Goal: Task Accomplishment & Management: Manage account settings

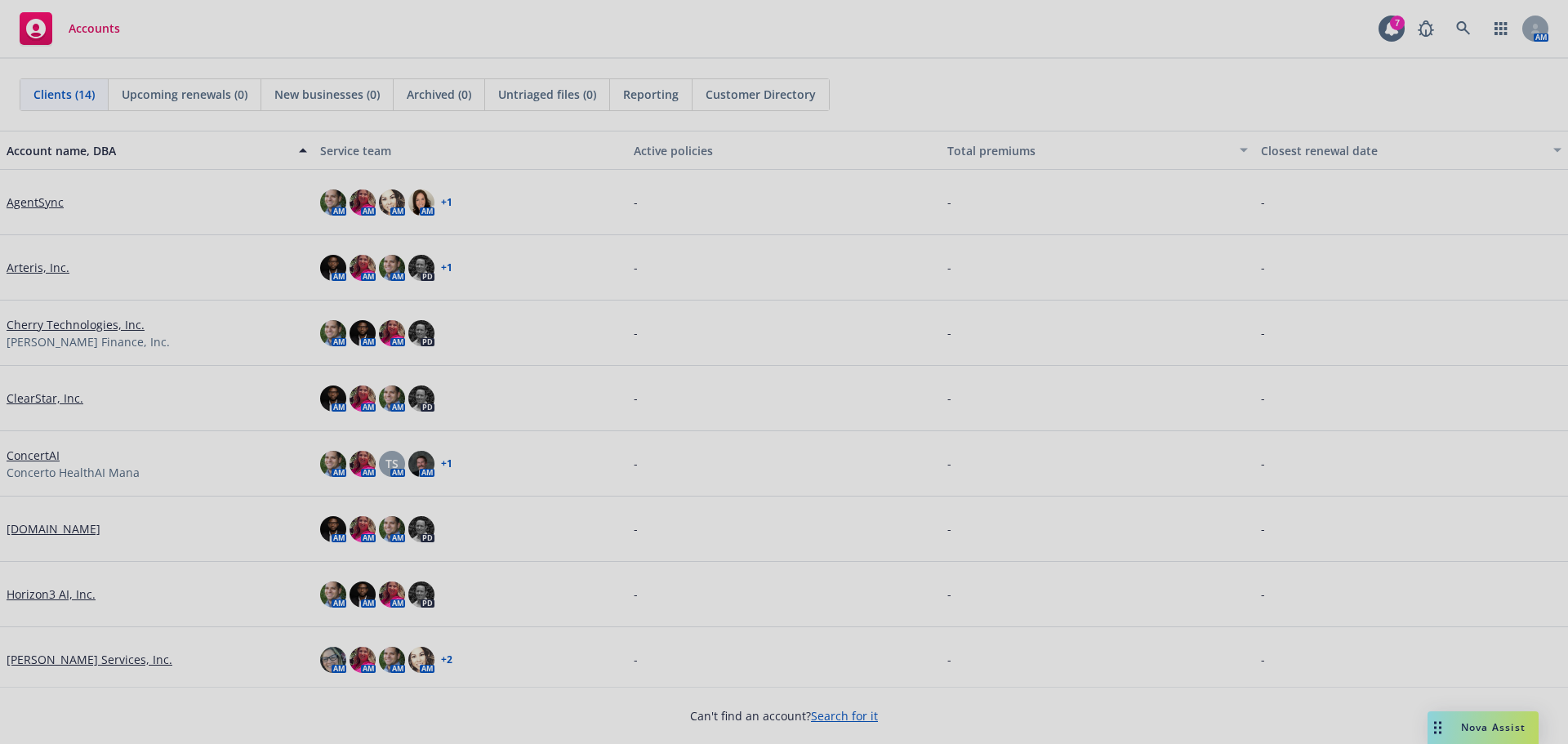
click at [41, 206] on div at bounding box center [784, 372] width 1568 height 744
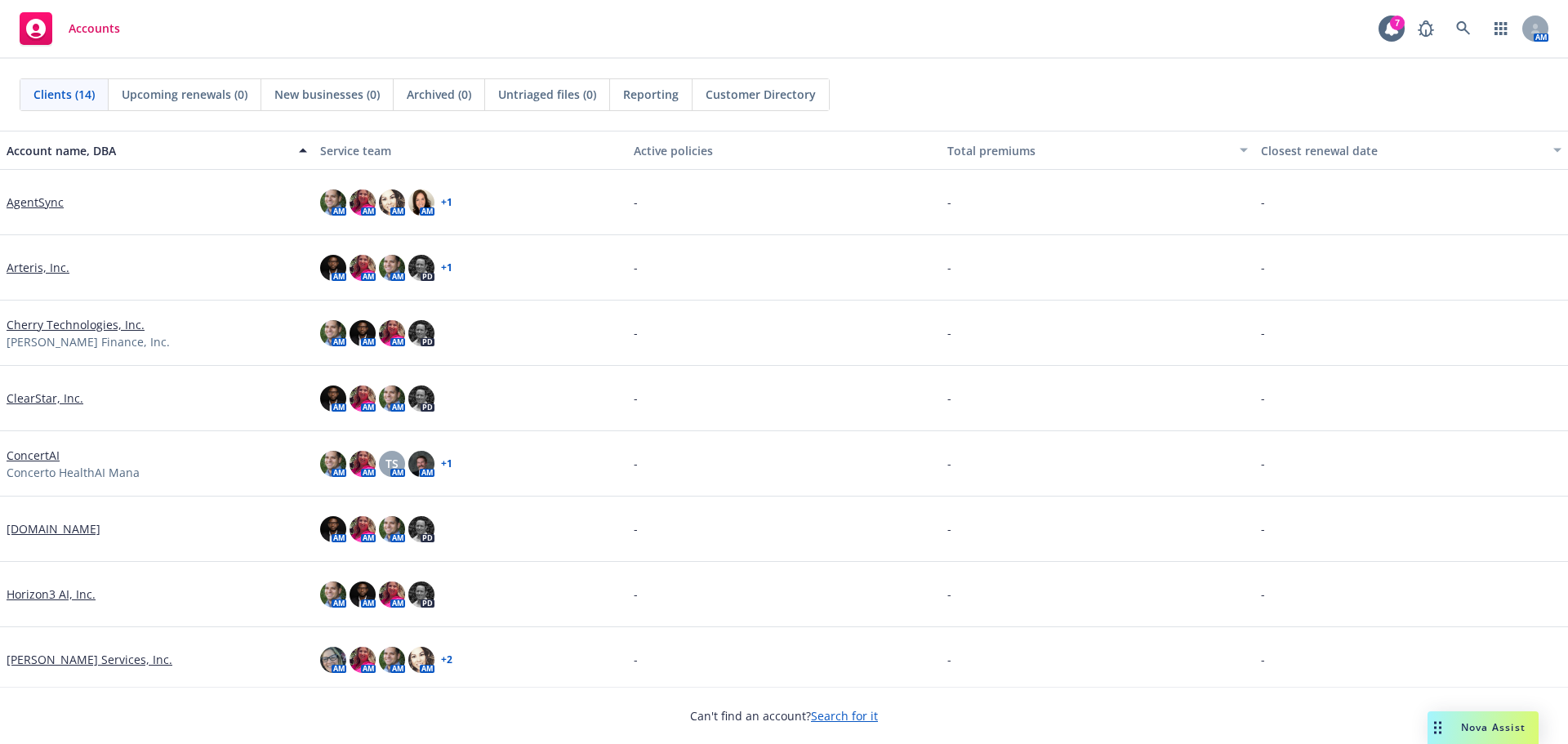
click at [41, 206] on link "AgentSync" at bounding box center [35, 202] width 57 height 18
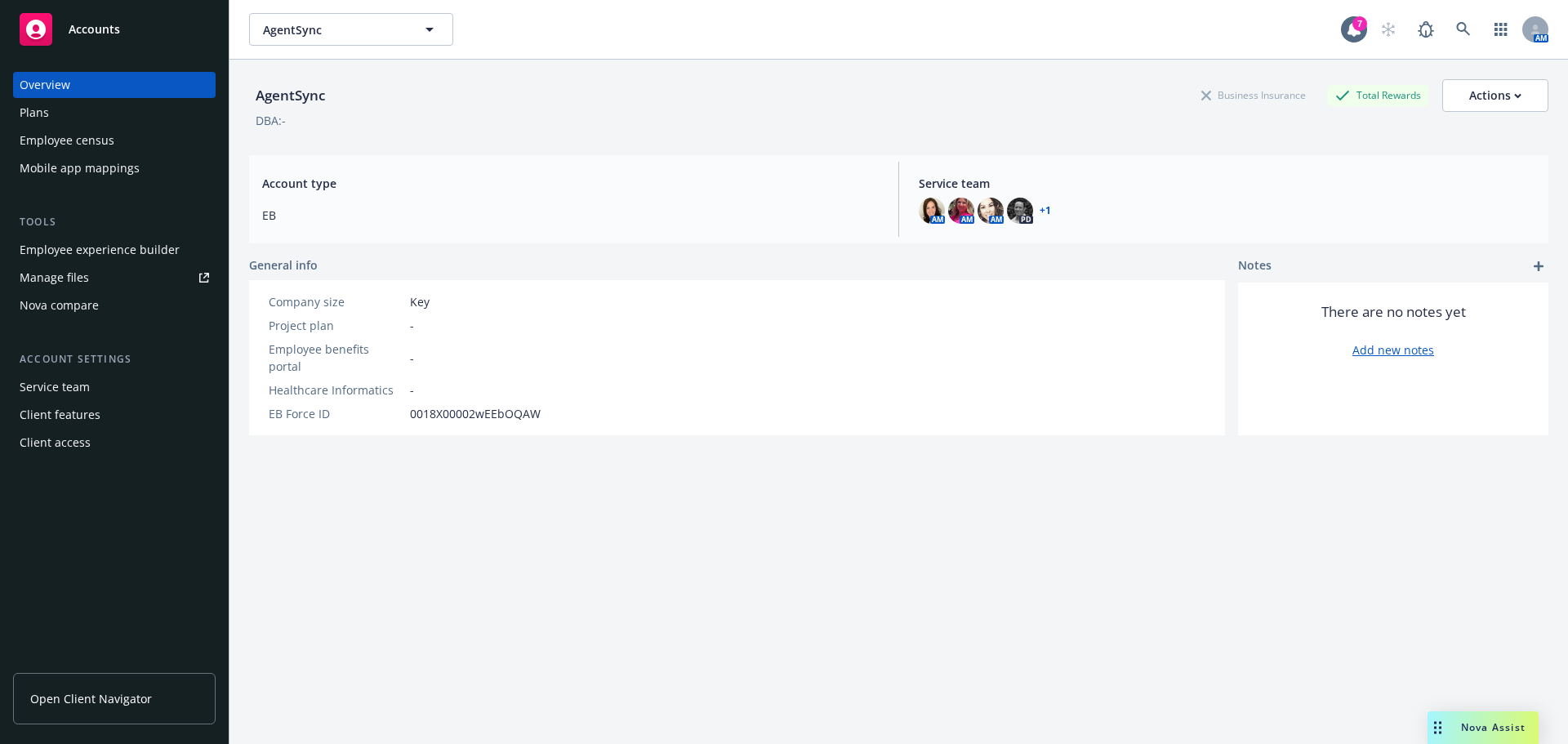
click at [116, 277] on link "Manage files" at bounding box center [114, 278] width 202 height 26
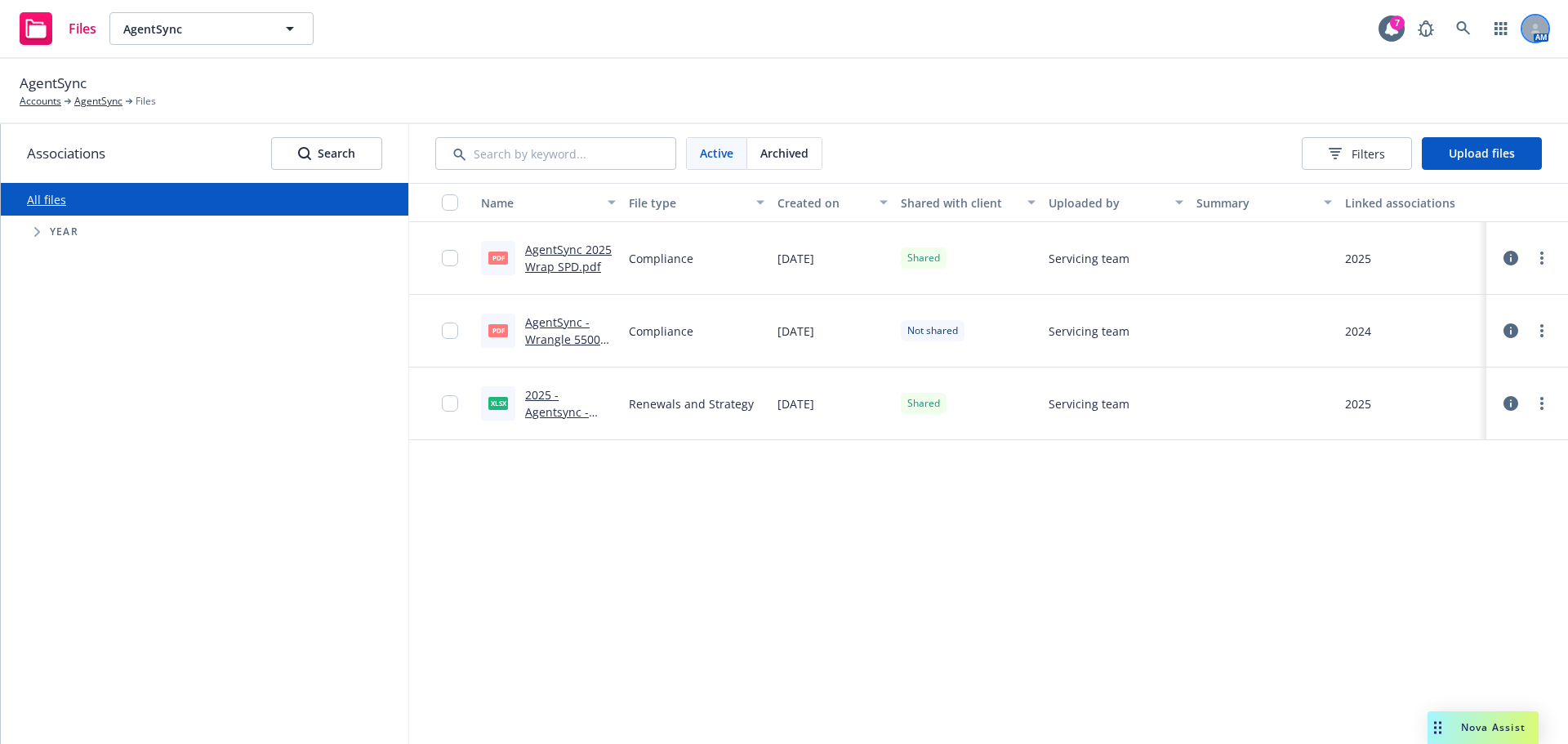
click at [1541, 31] on div at bounding box center [1535, 29] width 26 height 26
click at [1207, 98] on div "AgentSync Accounts AgentSync Files" at bounding box center [784, 90] width 1528 height 36
click at [747, 528] on div "Name File type Created on Shared with client Uploaded by Summary Linked associa…" at bounding box center [987, 463] width 1158 height 561
click at [1465, 147] on span "Upload files" at bounding box center [1482, 152] width 66 height 16
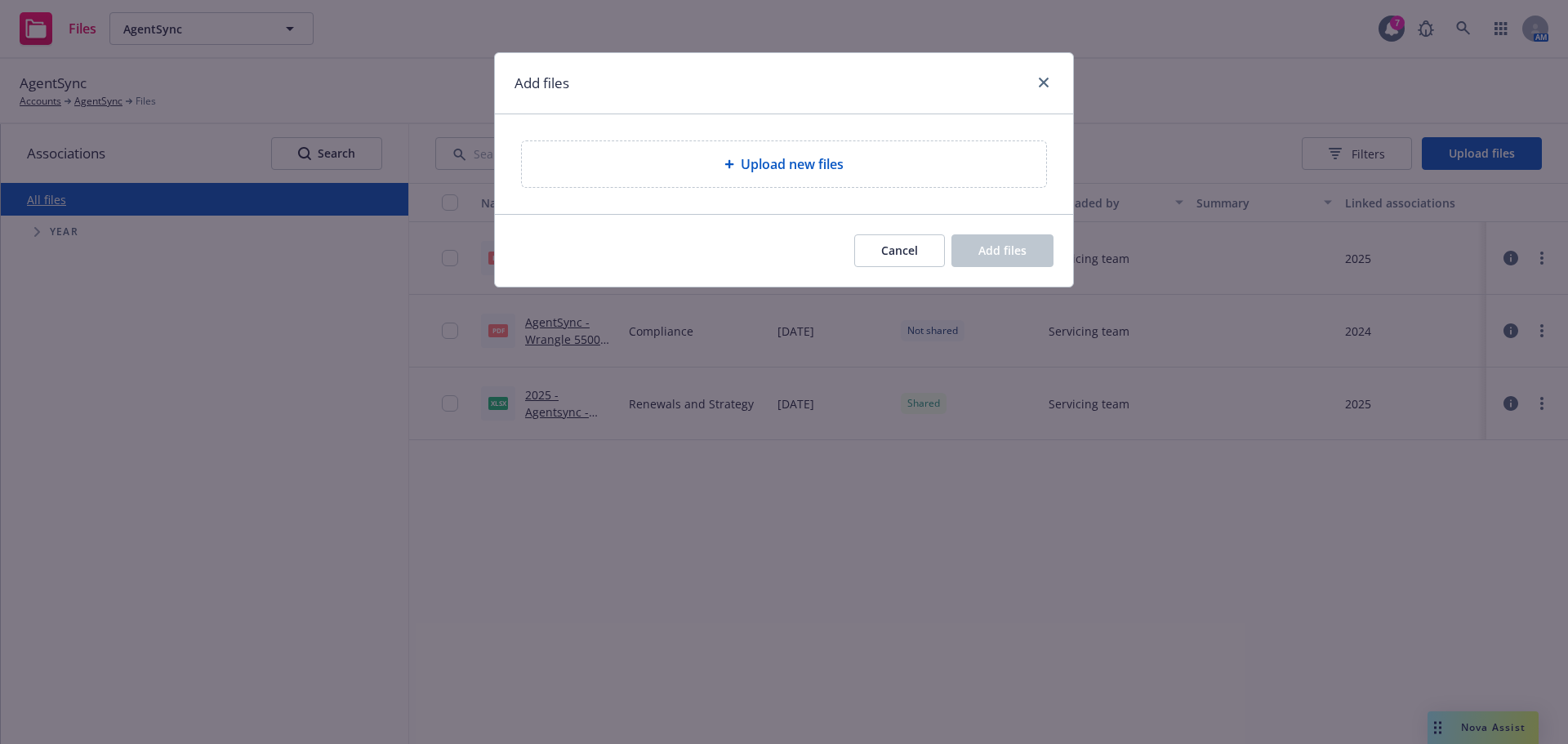
click at [661, 149] on div "Upload new files" at bounding box center [784, 164] width 524 height 46
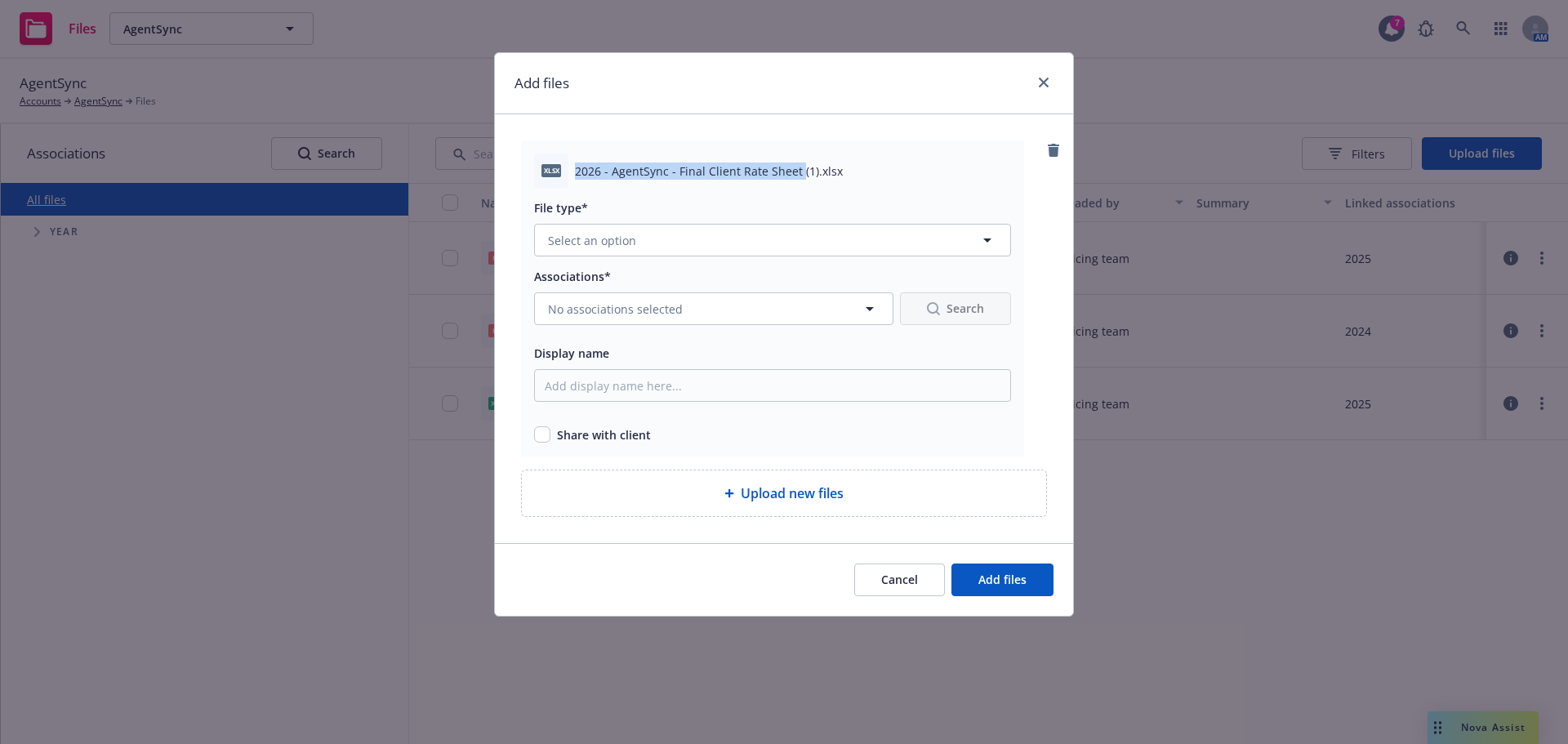
drag, startPoint x: 797, startPoint y: 169, endPoint x: 569, endPoint y: 166, distance: 228.0
click at [569, 166] on div "xlsx 2026 - AgentSync - Final Client Rate Sheet (1).xlsx" at bounding box center [772, 170] width 477 height 34
copy div "2026 - AgentSync - Final Client Rate Sheet"
click at [599, 250] on button "Select an option" at bounding box center [772, 239] width 477 height 32
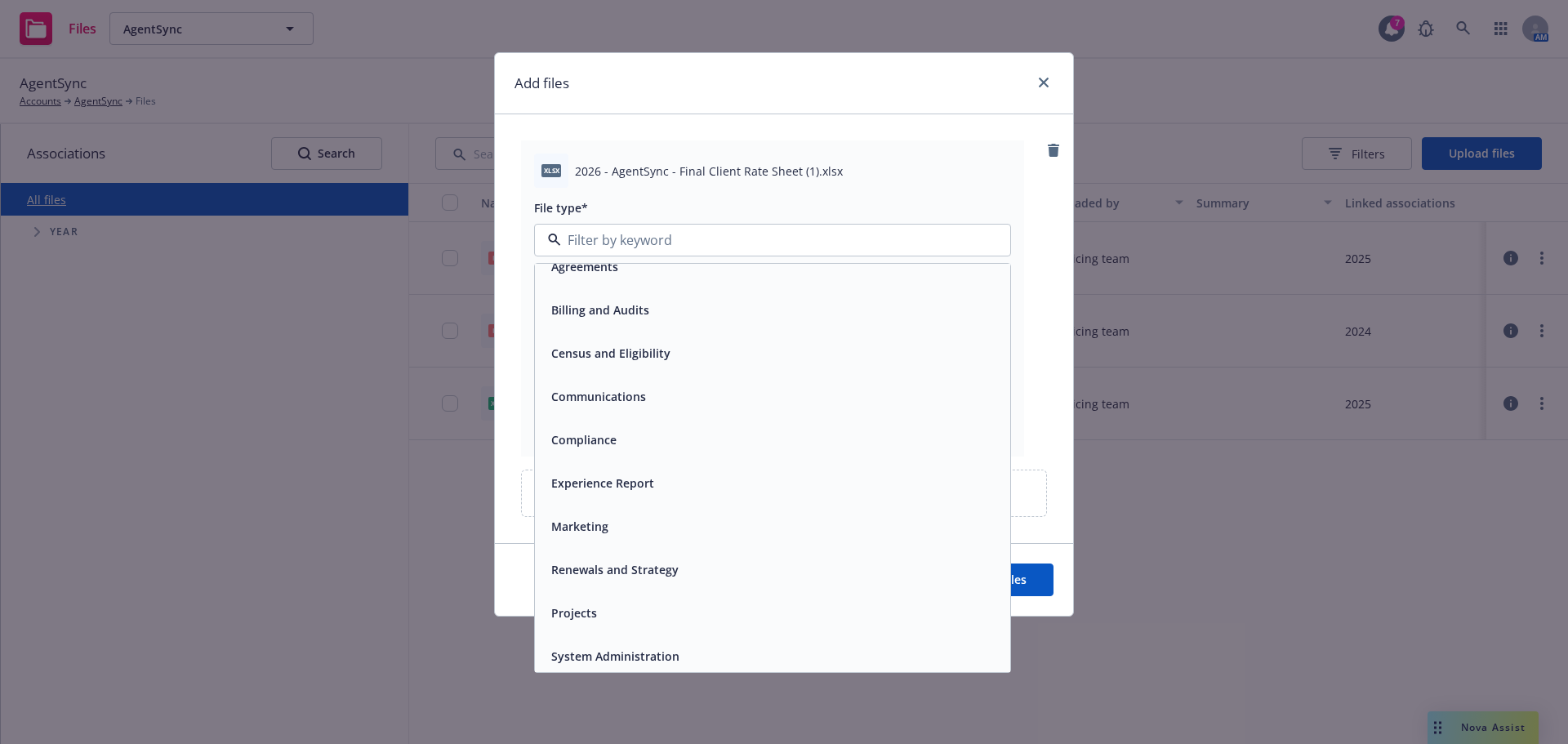
scroll to position [25, 0]
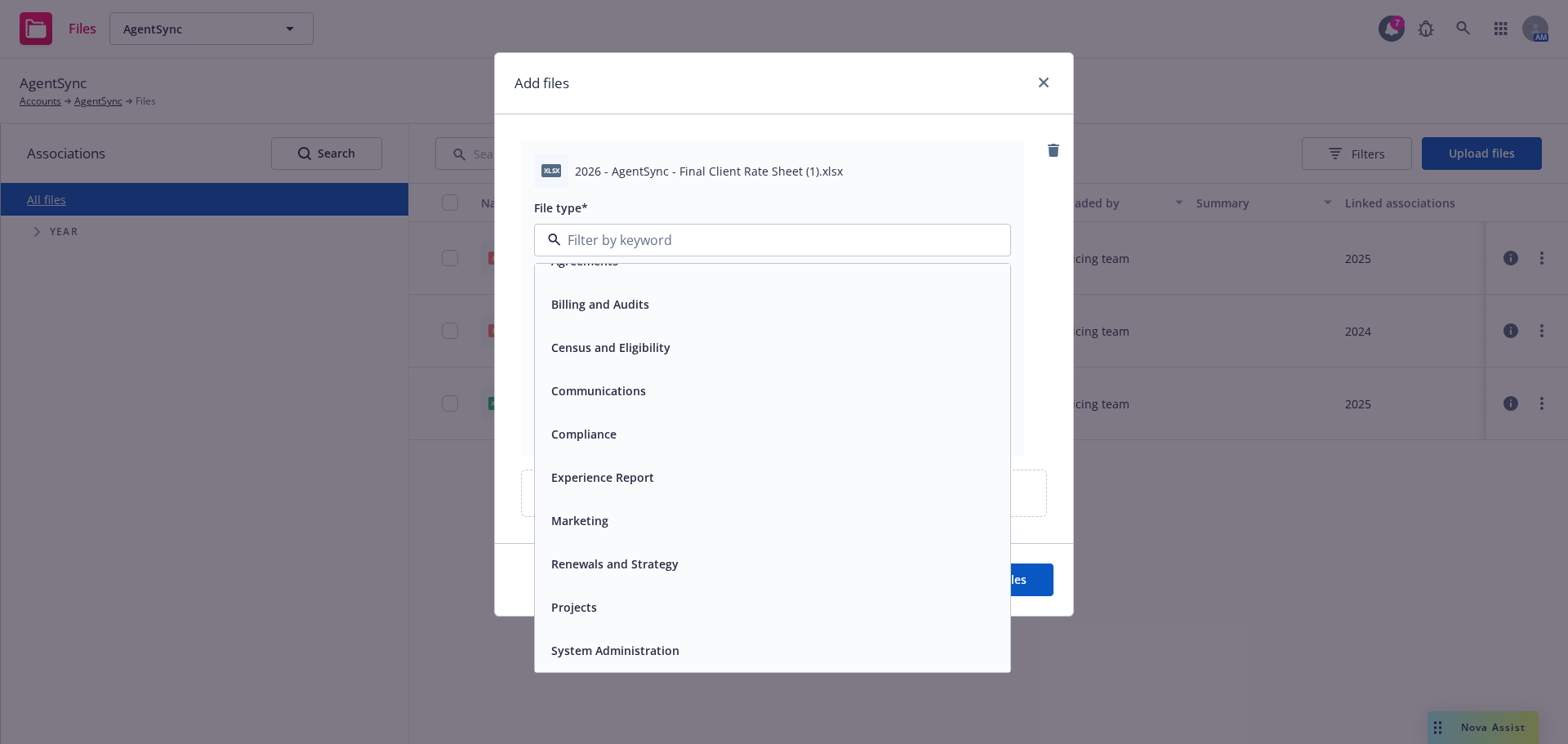
click at [687, 570] on div "Renewals and Strategy" at bounding box center [772, 564] width 456 height 24
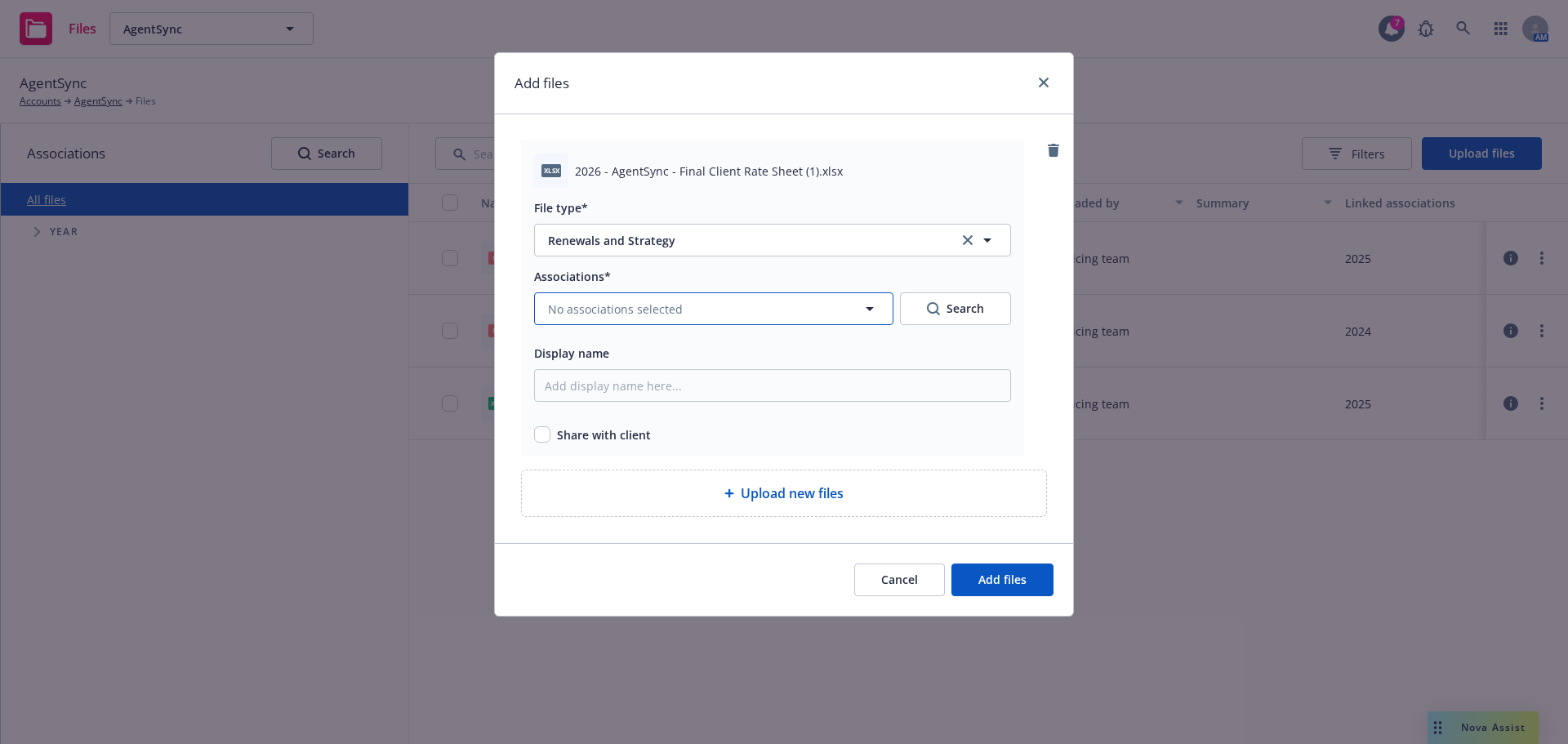
click at [636, 298] on button "No associations selected" at bounding box center [713, 308] width 359 height 32
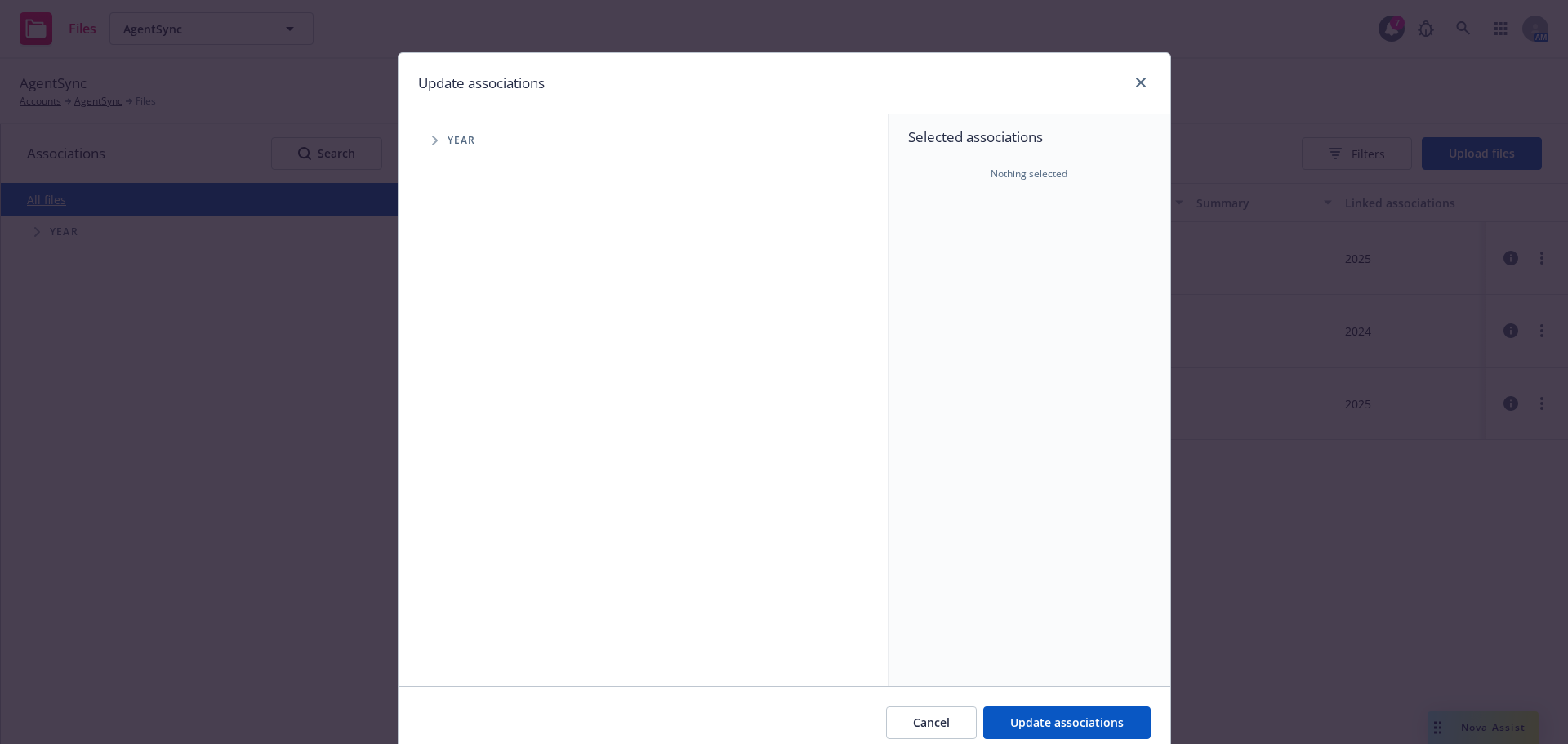
click at [448, 139] on span "Year" at bounding box center [461, 140] width 29 height 10
click at [432, 144] on icon "Tree Example" at bounding box center [435, 140] width 6 height 10
click at [468, 398] on input "Tree Example" at bounding box center [476, 402] width 17 height 17
checkbox input "true"
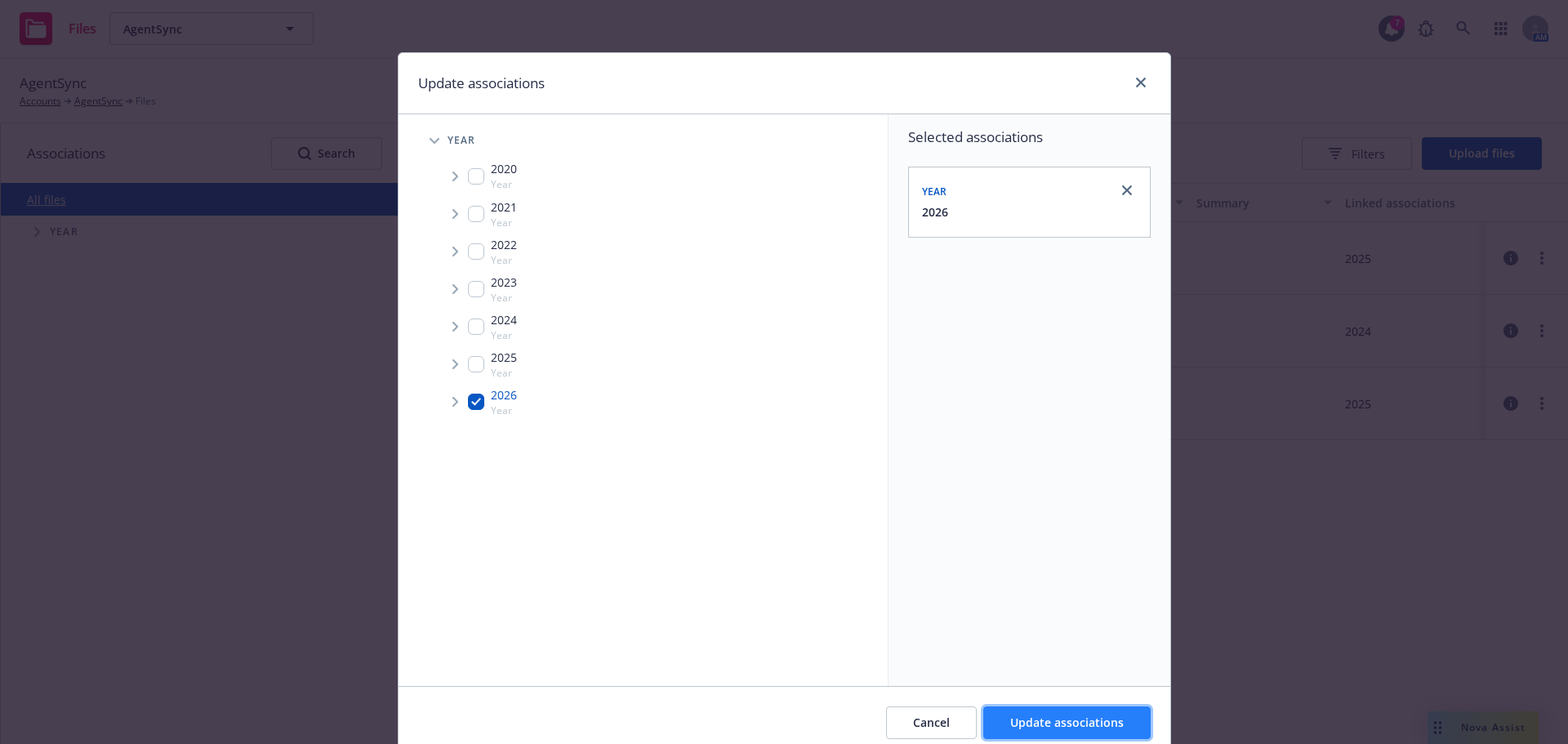
click at [1015, 719] on span "Update associations" at bounding box center [1066, 722] width 114 height 16
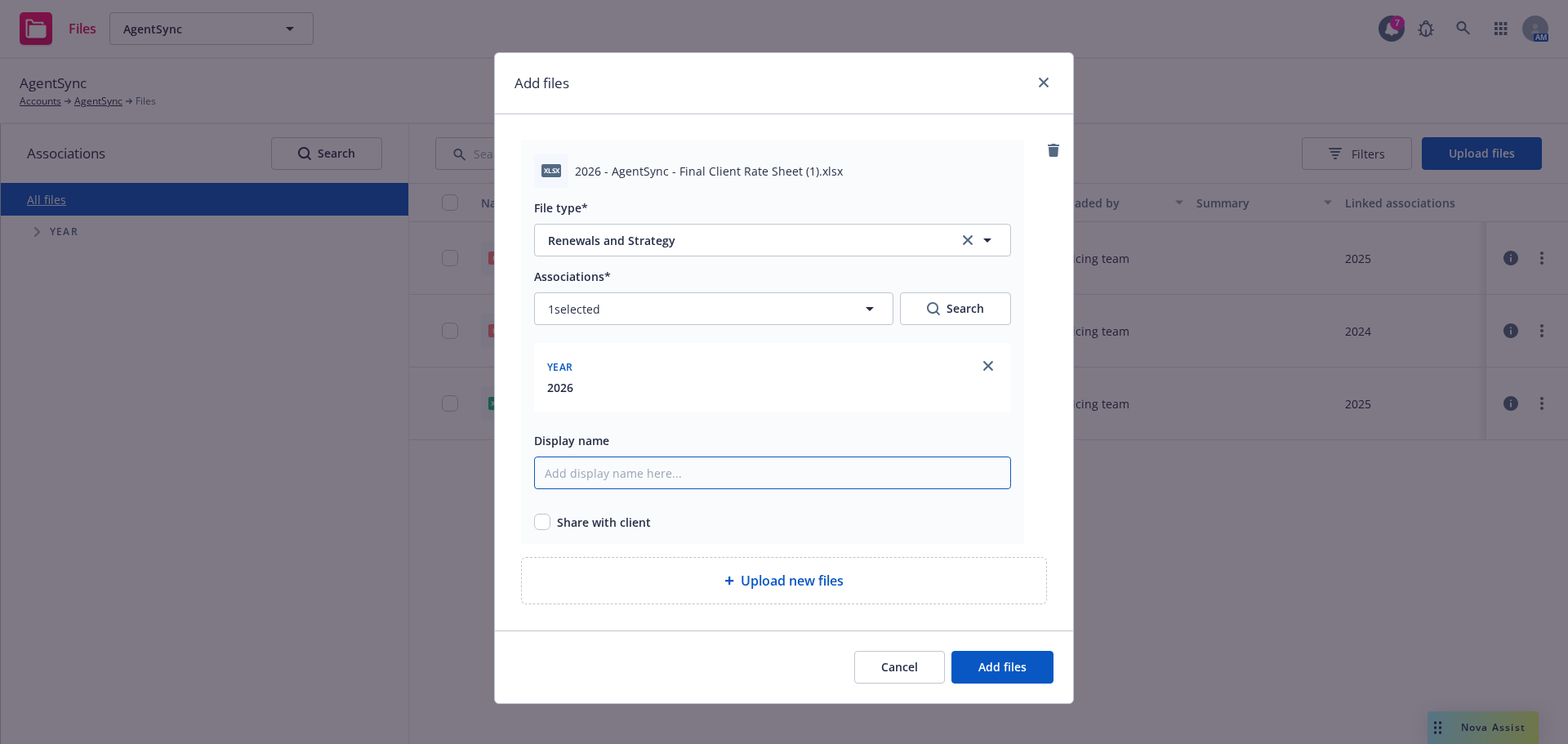
click at [656, 461] on input "Display name" at bounding box center [772, 473] width 477 height 32
paste input "2026 - AgentSync - Final Client Rate Sheet"
type input "2026 - AgentSync - Final Client Rate Sheet"
click at [548, 524] on div "Share with client" at bounding box center [772, 522] width 477 height 18
click at [539, 524] on input "checkbox" at bounding box center [543, 522] width 17 height 17
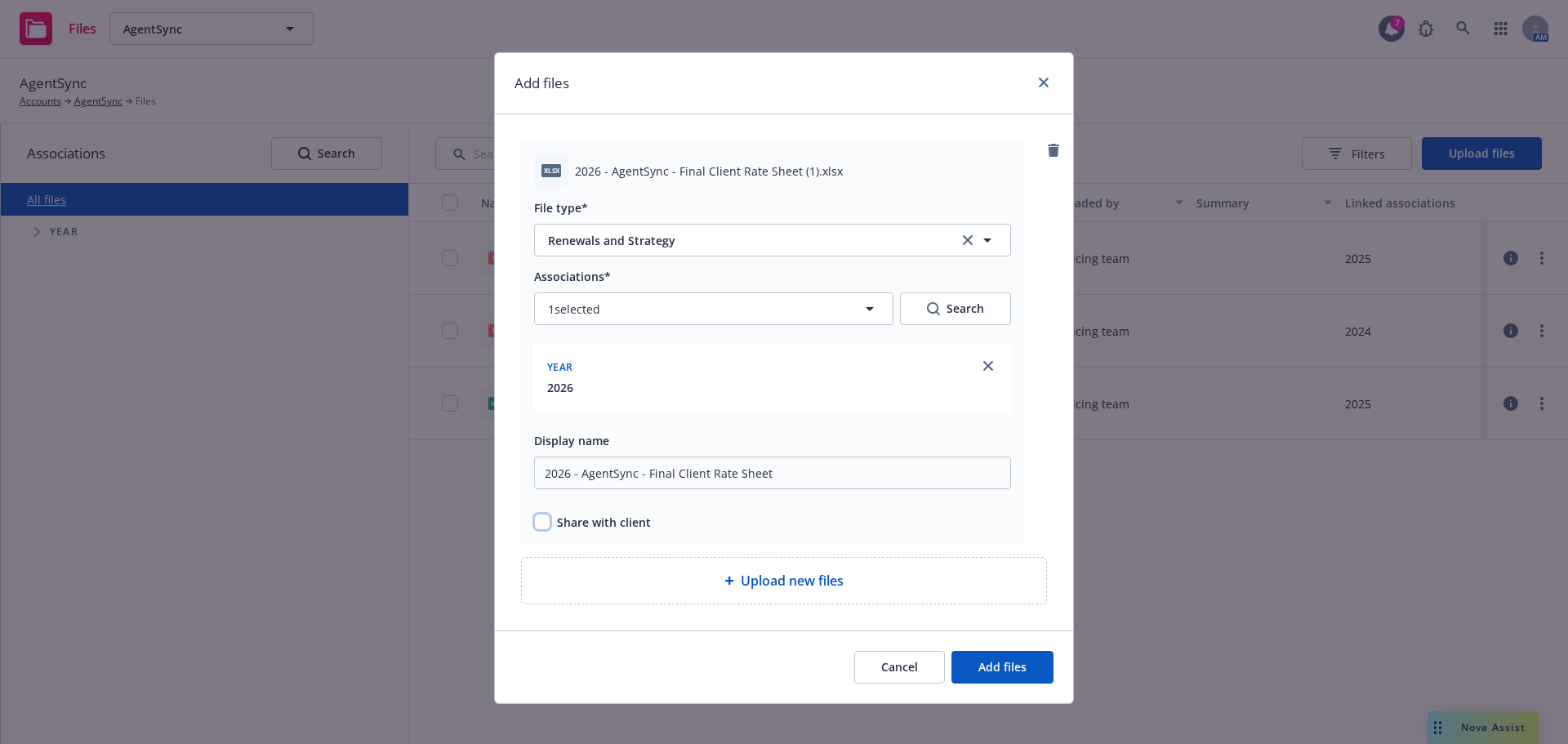
checkbox input "true"
click at [996, 673] on span "Add files" at bounding box center [1002, 666] width 48 height 16
